Goal: Find contact information: Find contact information

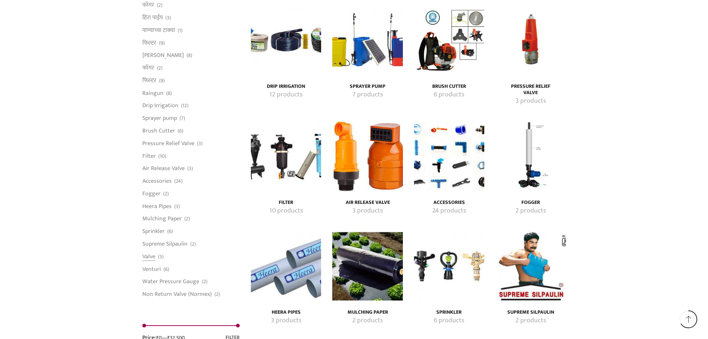
scroll to position [1226, 0]
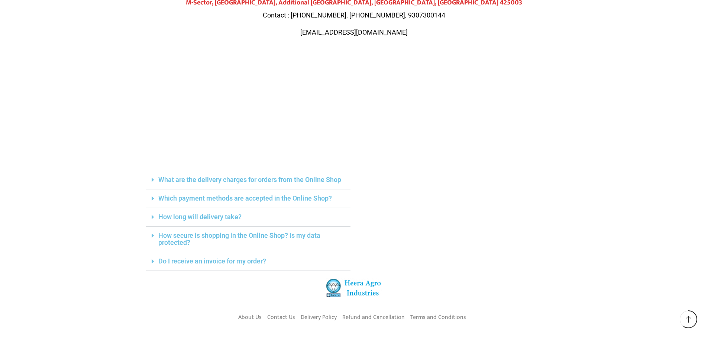
scroll to position [149, 0]
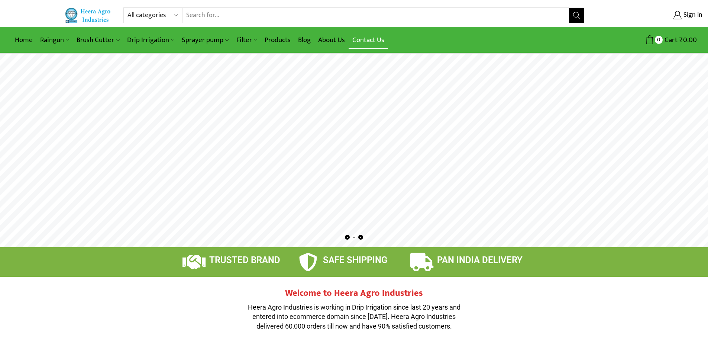
click at [366, 39] on link "Contact Us" at bounding box center [368, 39] width 39 height 17
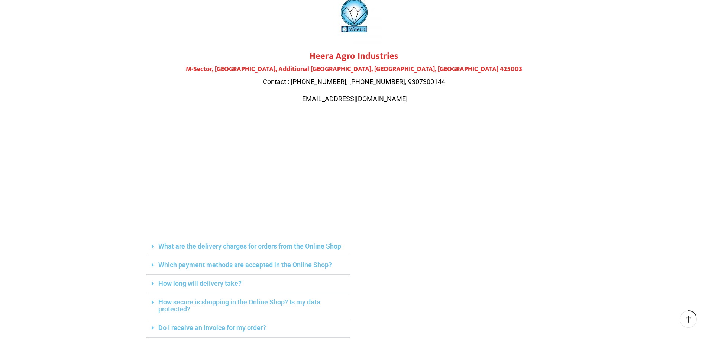
scroll to position [74, 0]
